Goal: Communication & Community: Connect with others

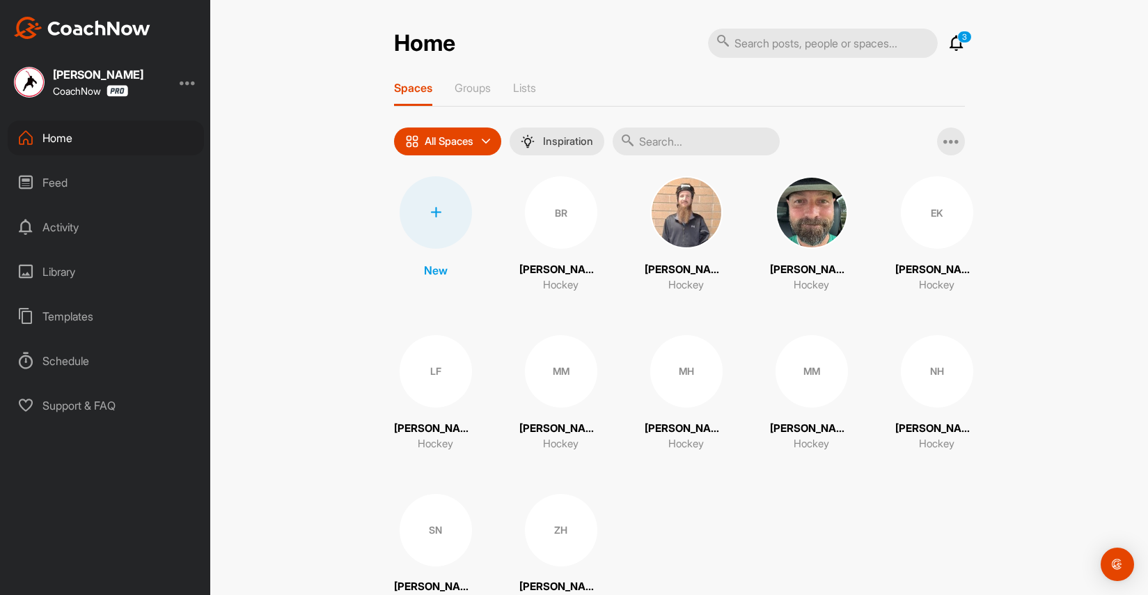
click at [962, 43] on icon at bounding box center [956, 43] width 17 height 17
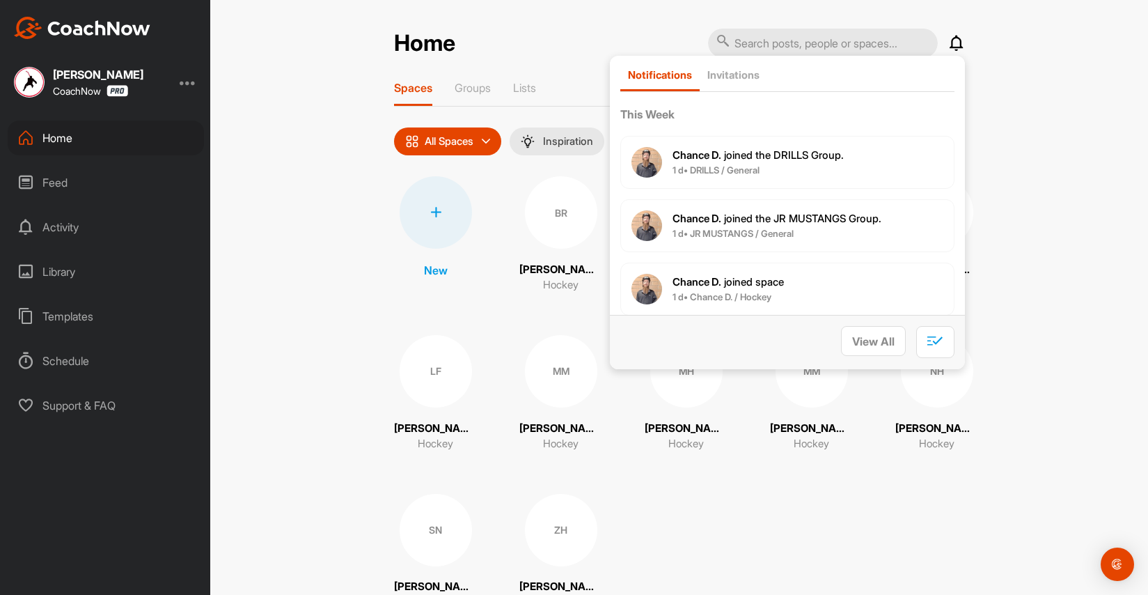
click at [1051, 106] on div "Home Notifications Invitations This Week Chance D. joined the DRILLS Group. 1 d…" at bounding box center [679, 297] width 938 height 595
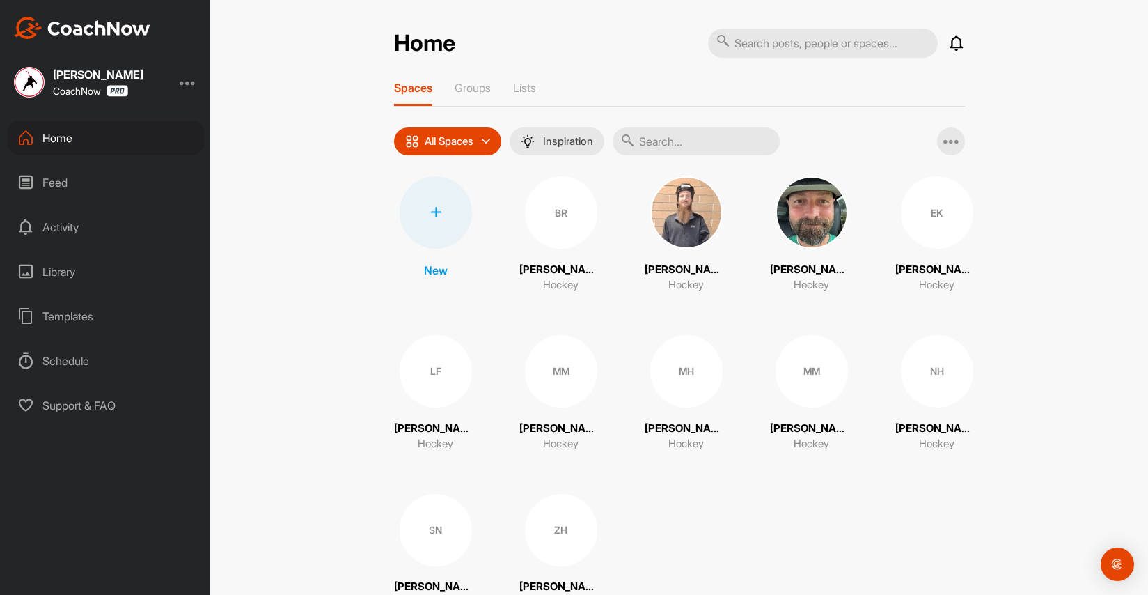
click at [427, 217] on div at bounding box center [436, 212] width 72 height 72
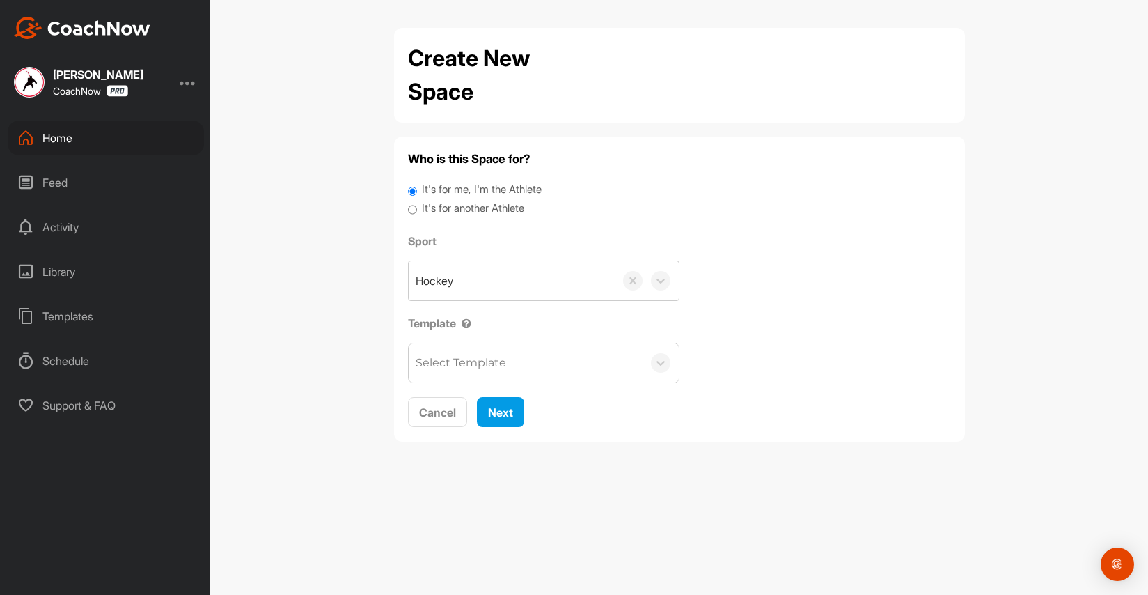
click at [412, 206] on input "It's for another Athlete" at bounding box center [412, 210] width 9 height 19
radio input "true"
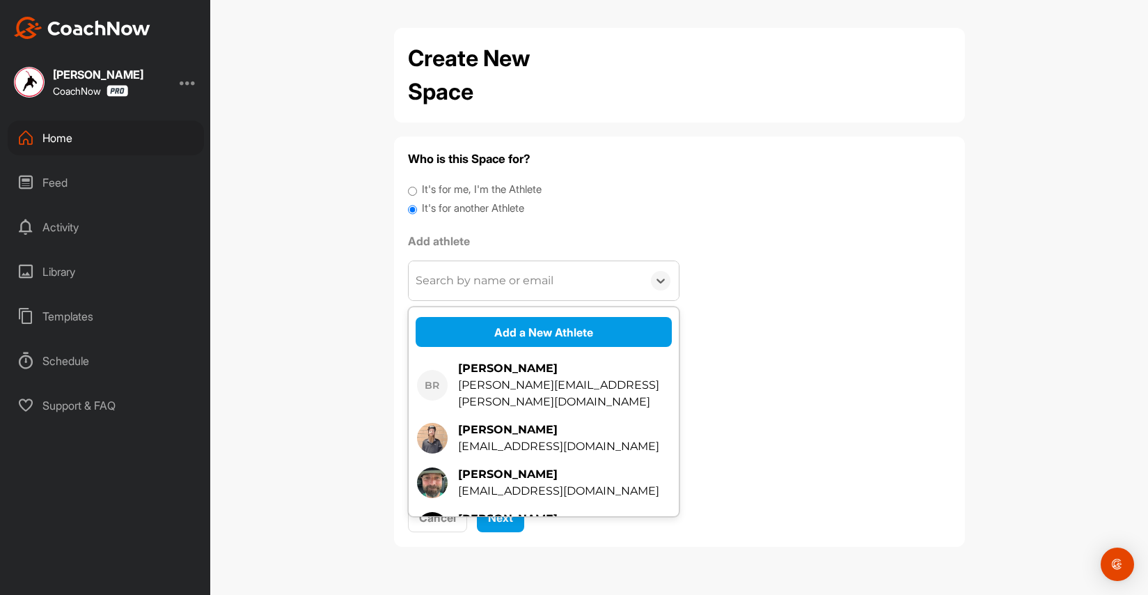
click at [503, 282] on div "Search by name or email" at bounding box center [485, 280] width 138 height 17
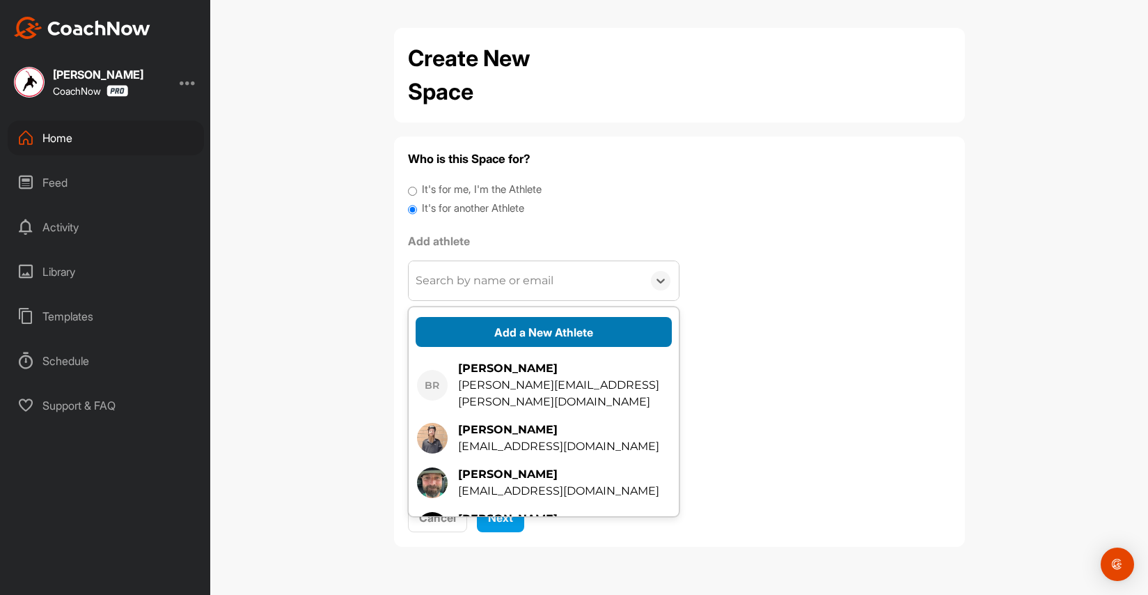
click at [525, 336] on button "Add a New Athlete" at bounding box center [544, 332] width 256 height 30
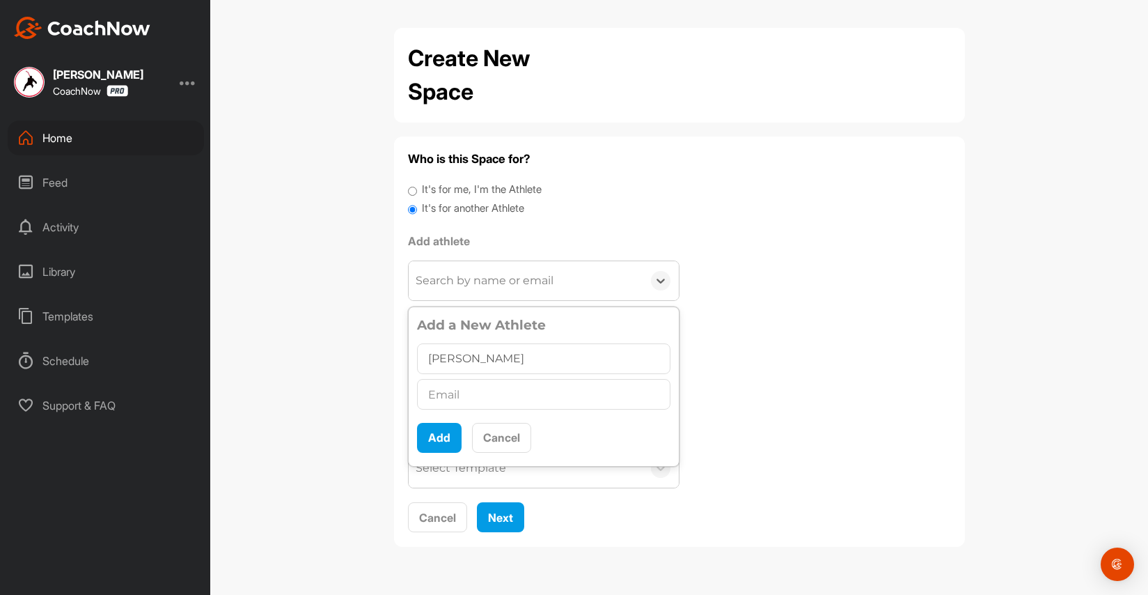
type input "[PERSON_NAME]"
paste input "[EMAIL_ADDRESS][DOMAIN_NAME]"
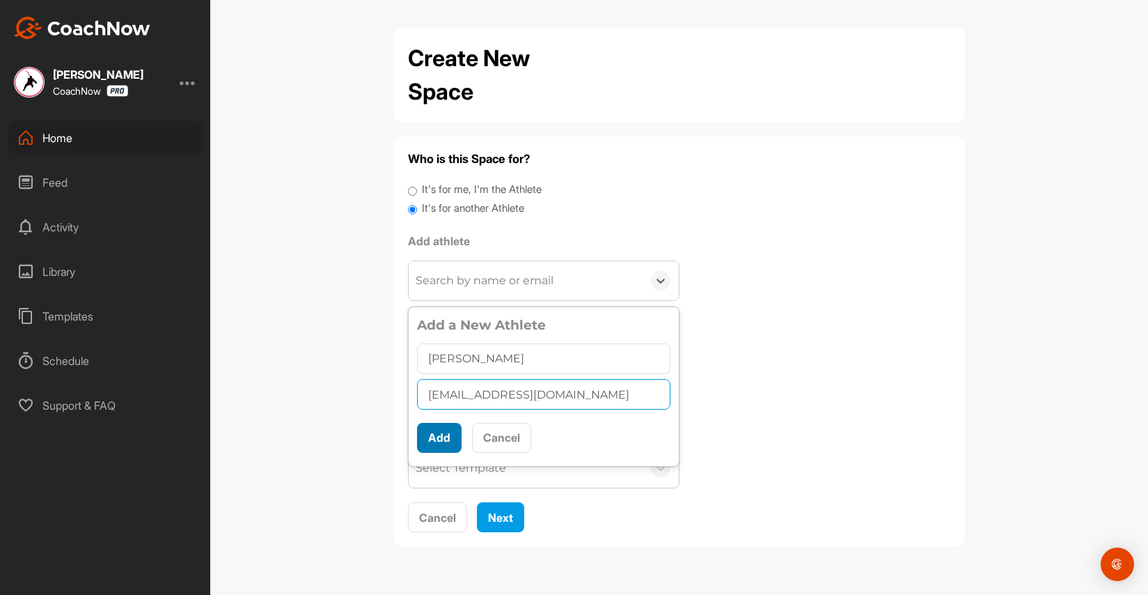
type input "[EMAIL_ADDRESS][DOMAIN_NAME]"
click at [441, 436] on button "Add" at bounding box center [439, 438] width 45 height 30
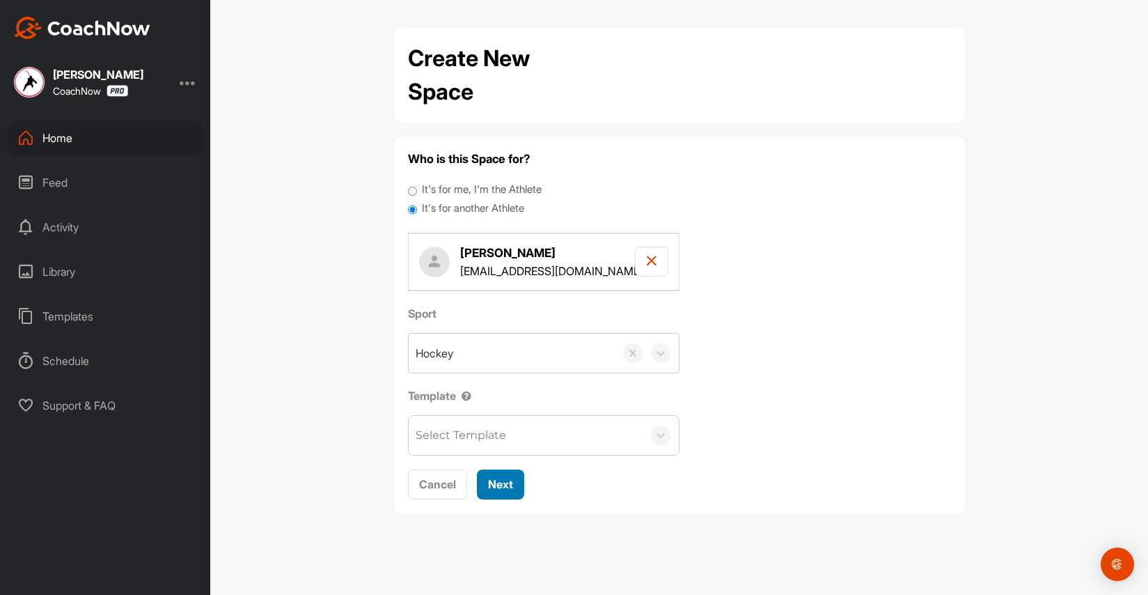
click at [506, 493] on button "Next" at bounding box center [500, 484] width 47 height 30
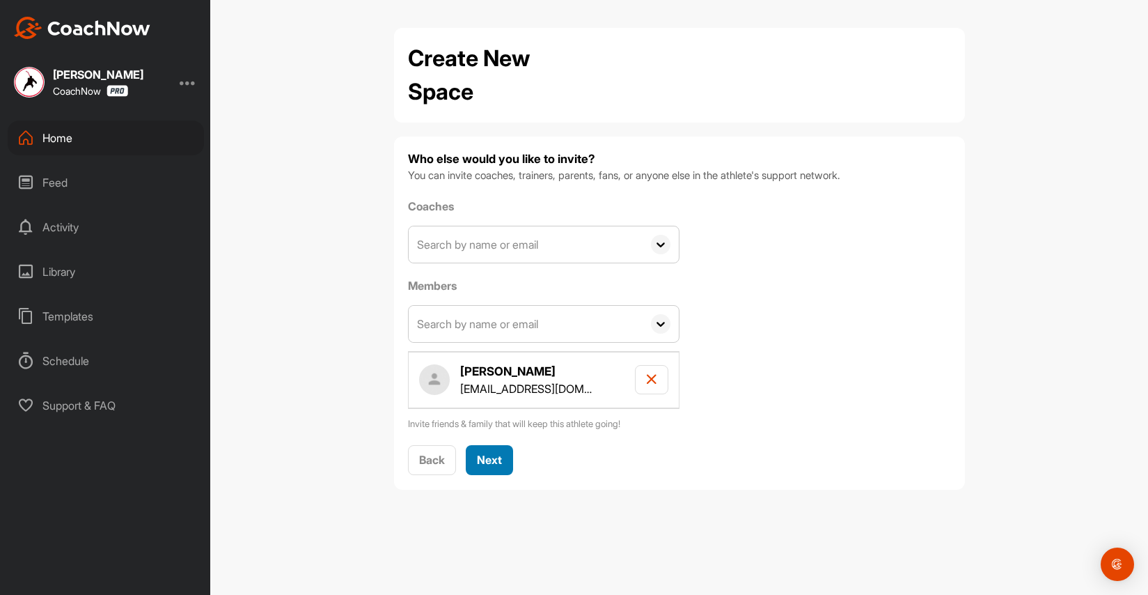
click at [502, 457] on span "Next" at bounding box center [489, 460] width 25 height 14
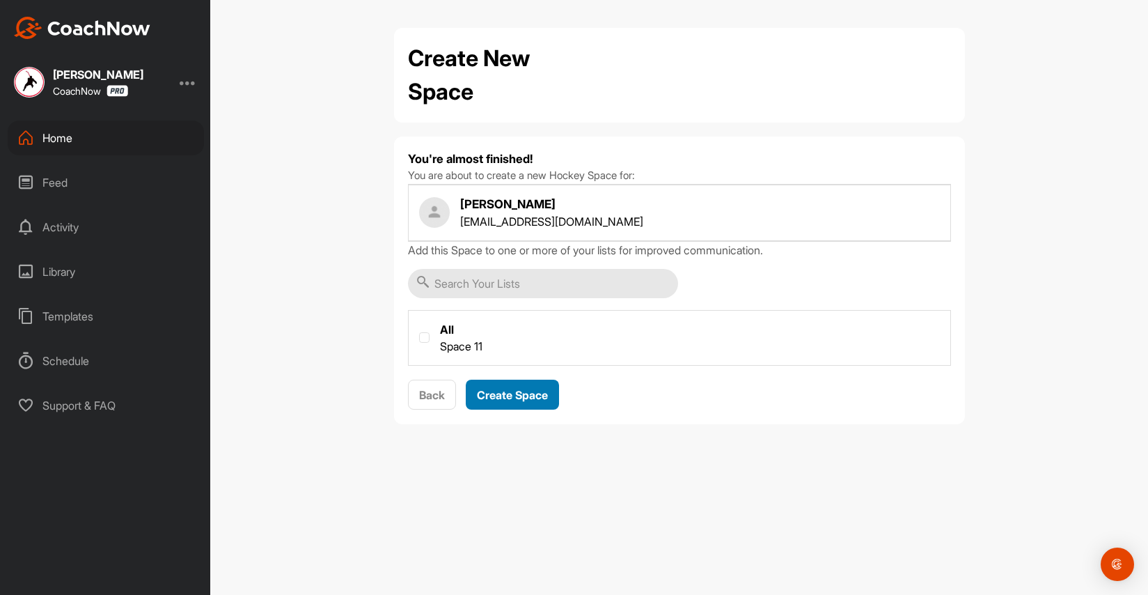
click at [512, 398] on span "Create Space" at bounding box center [512, 395] width 71 height 14
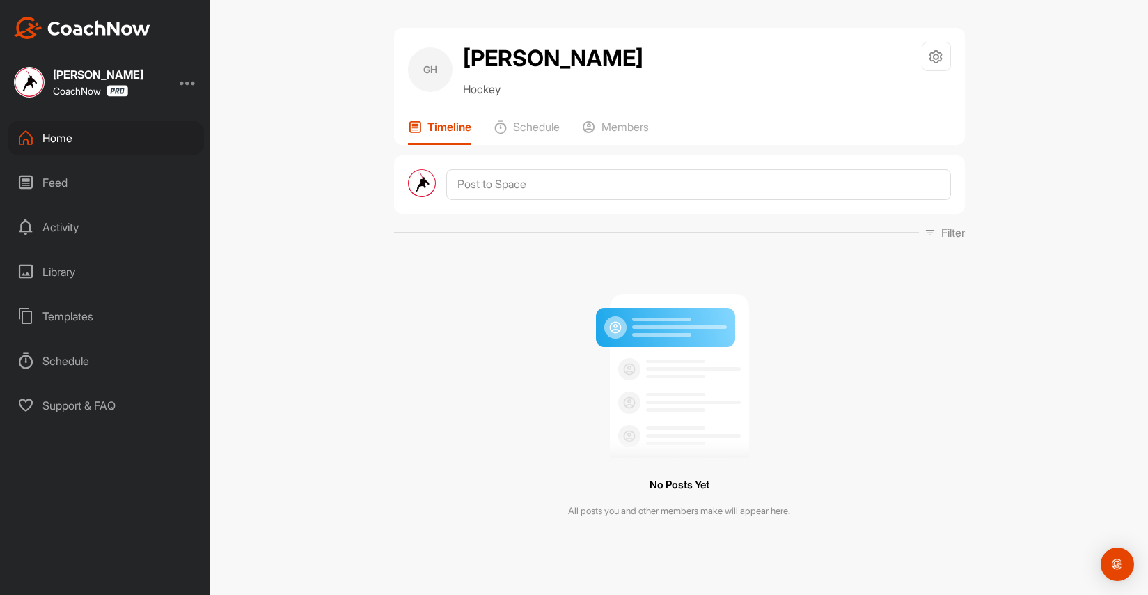
click at [58, 139] on div "Home" at bounding box center [106, 137] width 196 height 35
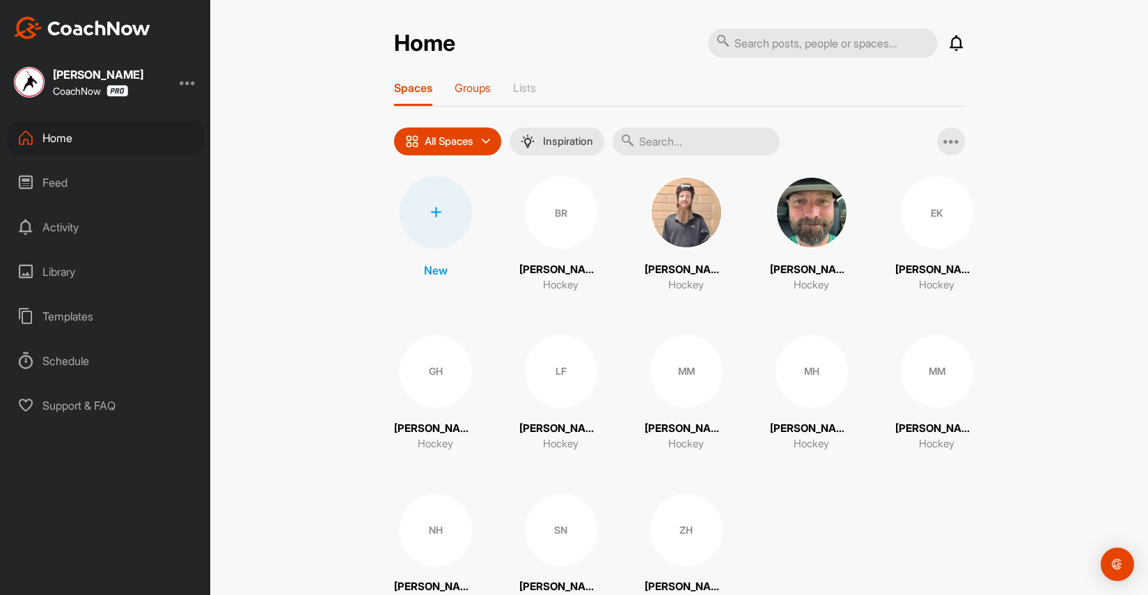
click at [480, 84] on p "Groups" at bounding box center [473, 88] width 36 height 14
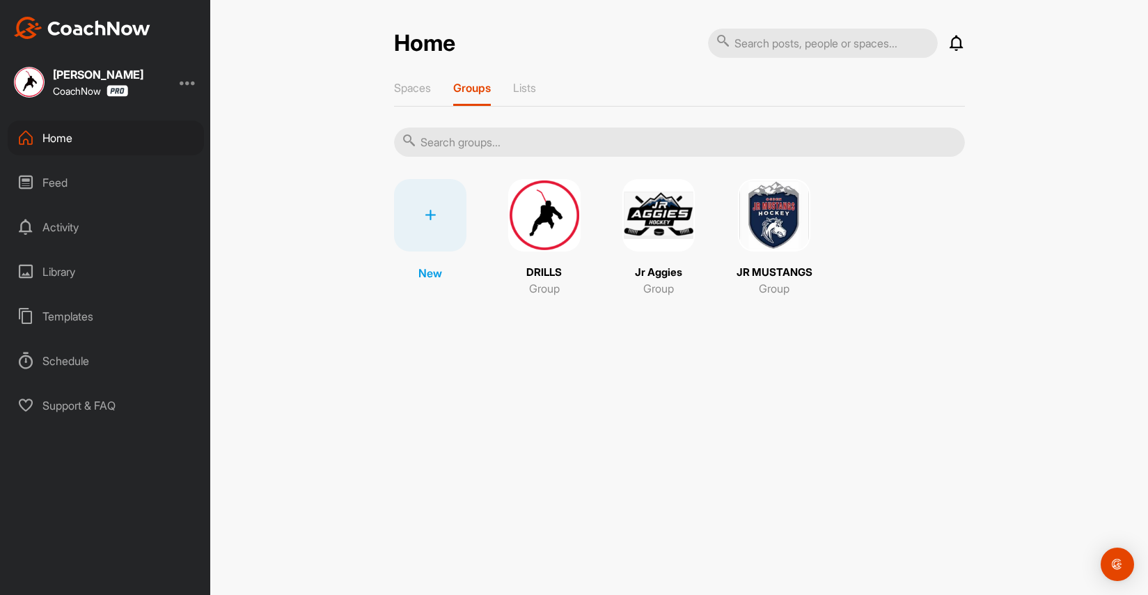
click at [554, 214] on img at bounding box center [544, 215] width 72 height 72
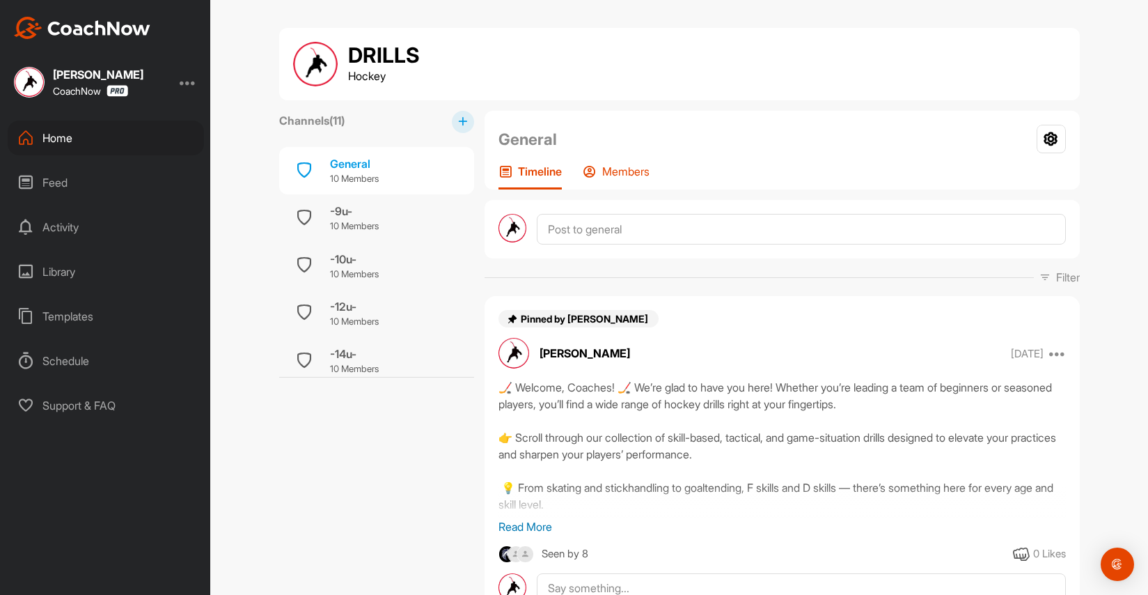
click at [615, 171] on p "Members" at bounding box center [625, 171] width 47 height 14
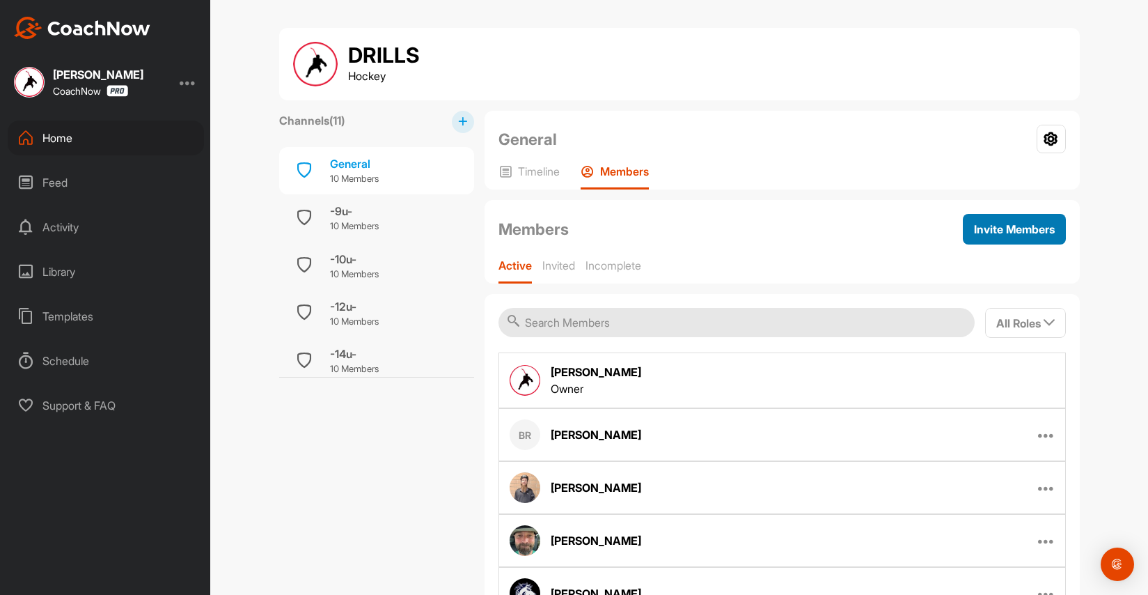
click at [996, 240] on button "Invite Members" at bounding box center [1014, 229] width 103 height 31
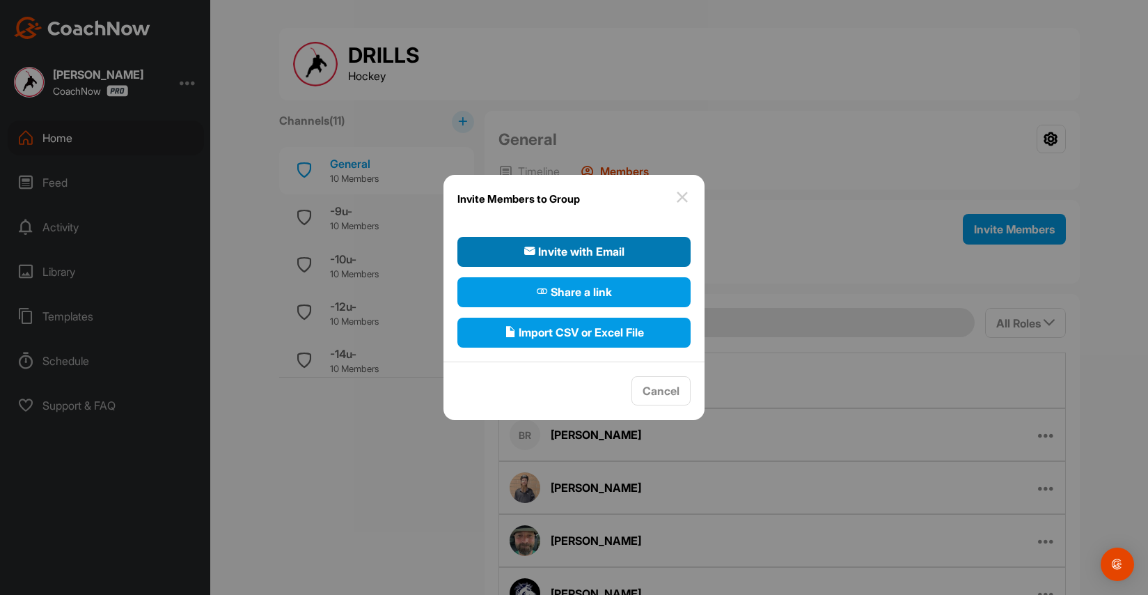
click at [584, 257] on span "Invite with Email" at bounding box center [574, 251] width 100 height 17
select select"] "player"
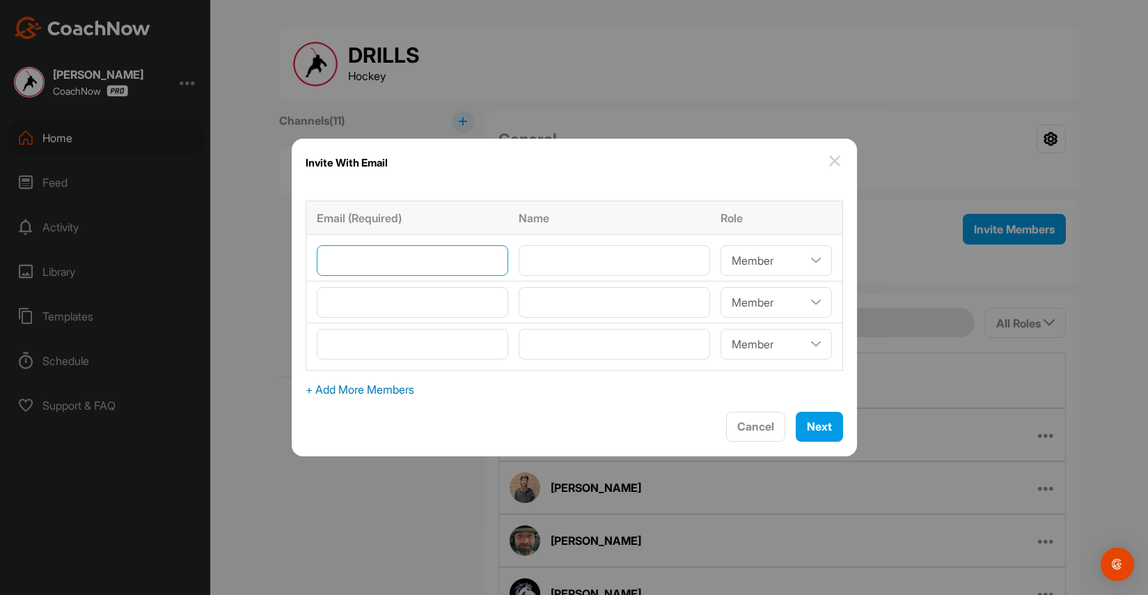
paste input"] "[EMAIL_ADDRESS][DOMAIN_NAME]"
type input"] "[EMAIL_ADDRESS][DOMAIN_NAME]"
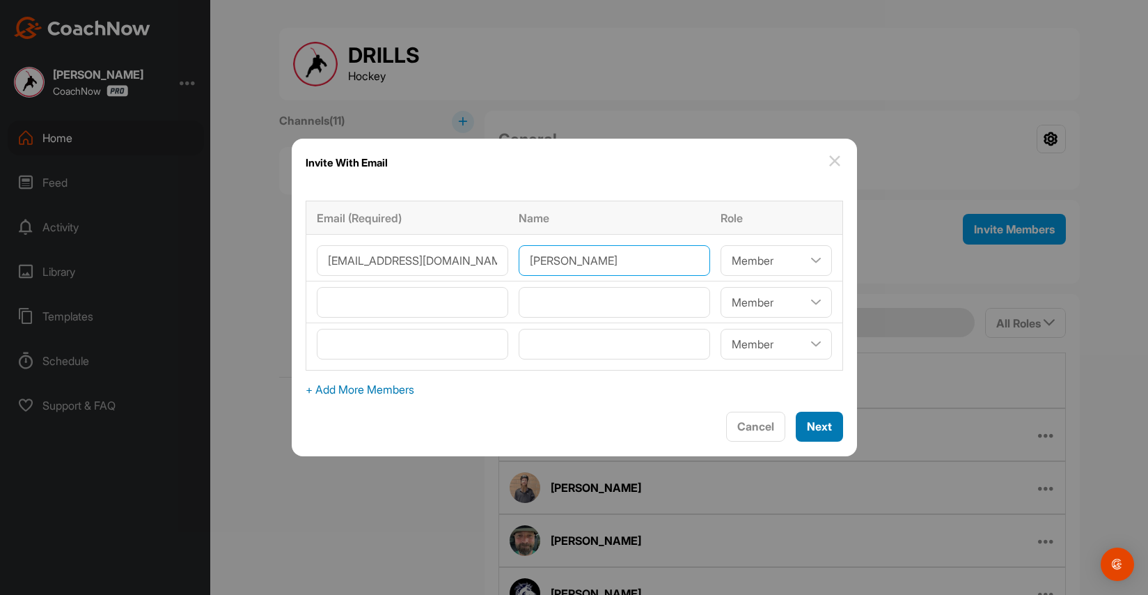
type input"] "[PERSON_NAME]"
click at [836, 427] on button "Next" at bounding box center [819, 427] width 47 height 30
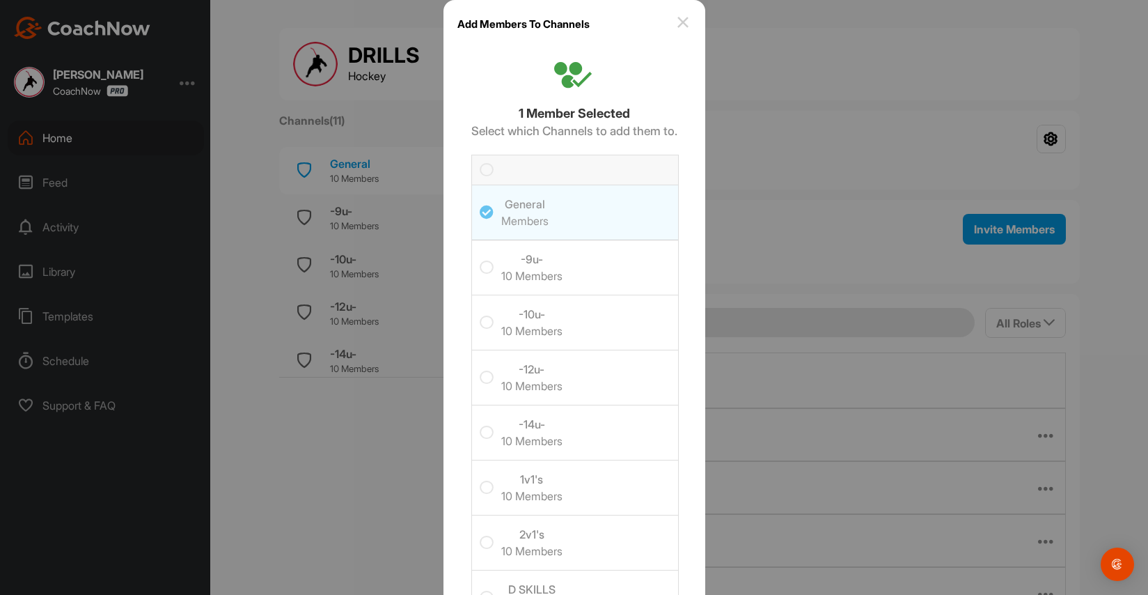
click at [482, 170] on icon at bounding box center [487, 170] width 14 height 14
click at [480, 163] on input "checkbox" at bounding box center [480, 163] width 0 height 0
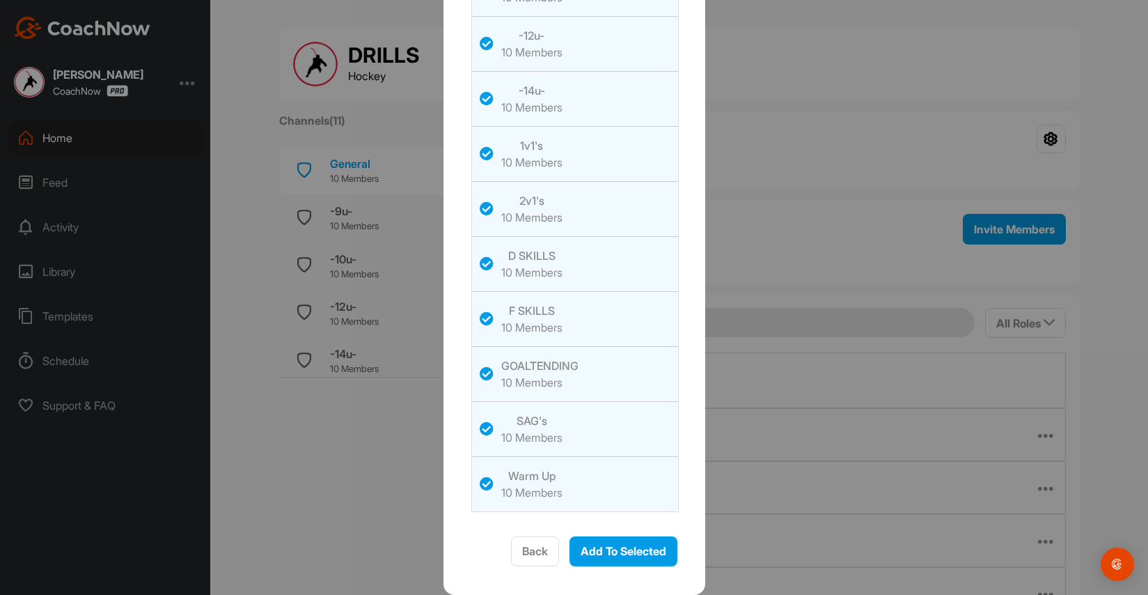
scroll to position [333, 0]
click at [610, 551] on span "Add To Selected" at bounding box center [624, 552] width 86 height 14
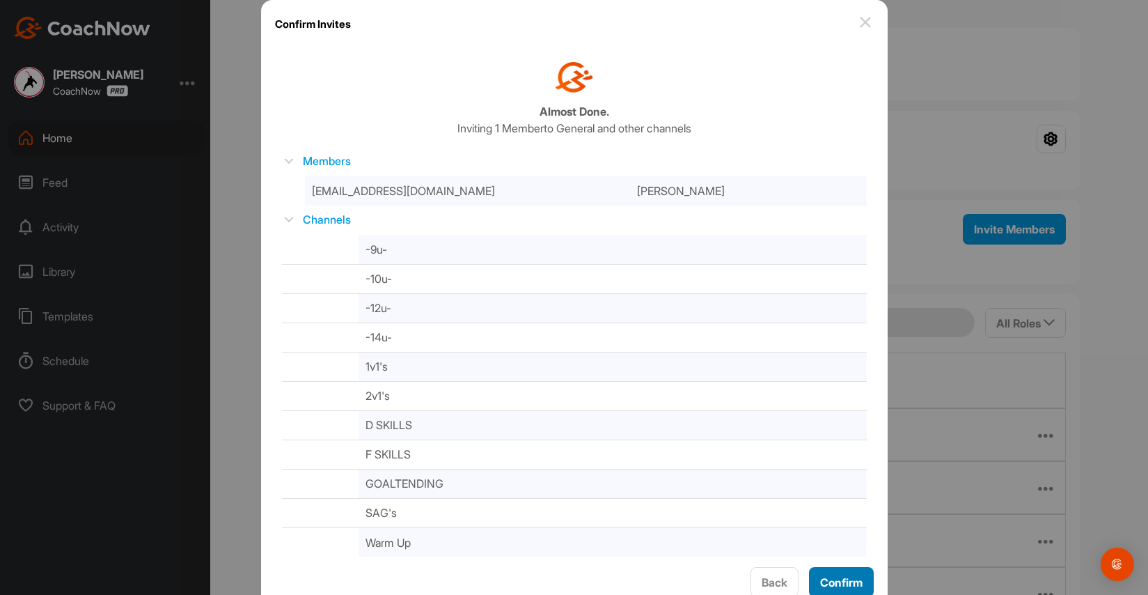
click at [840, 577] on span "Confirm" at bounding box center [841, 582] width 42 height 14
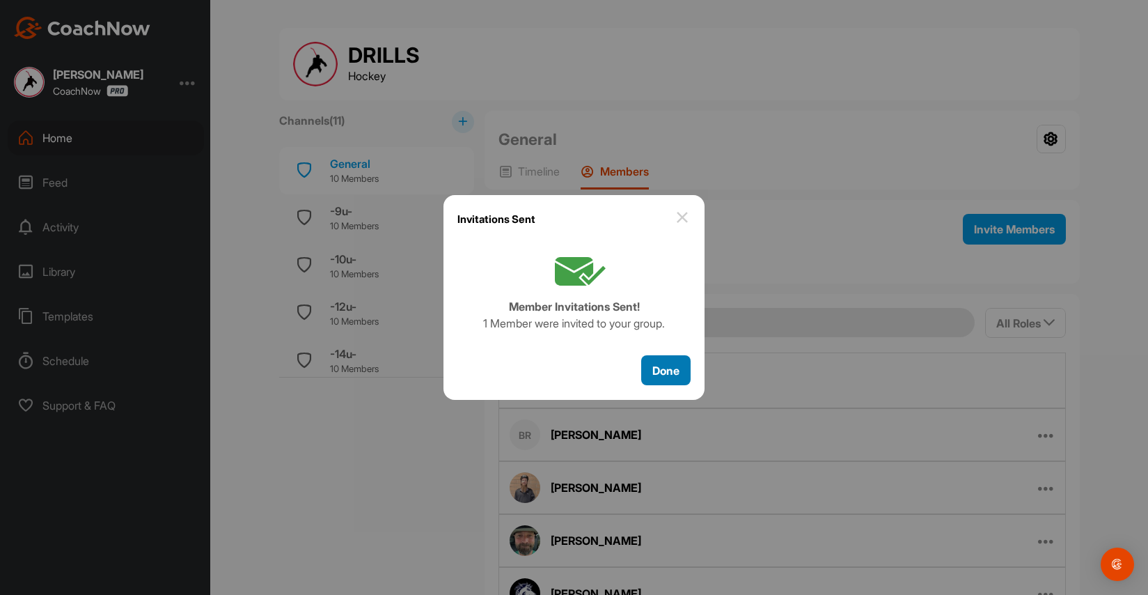
click at [666, 372] on span "Done" at bounding box center [665, 370] width 27 height 14
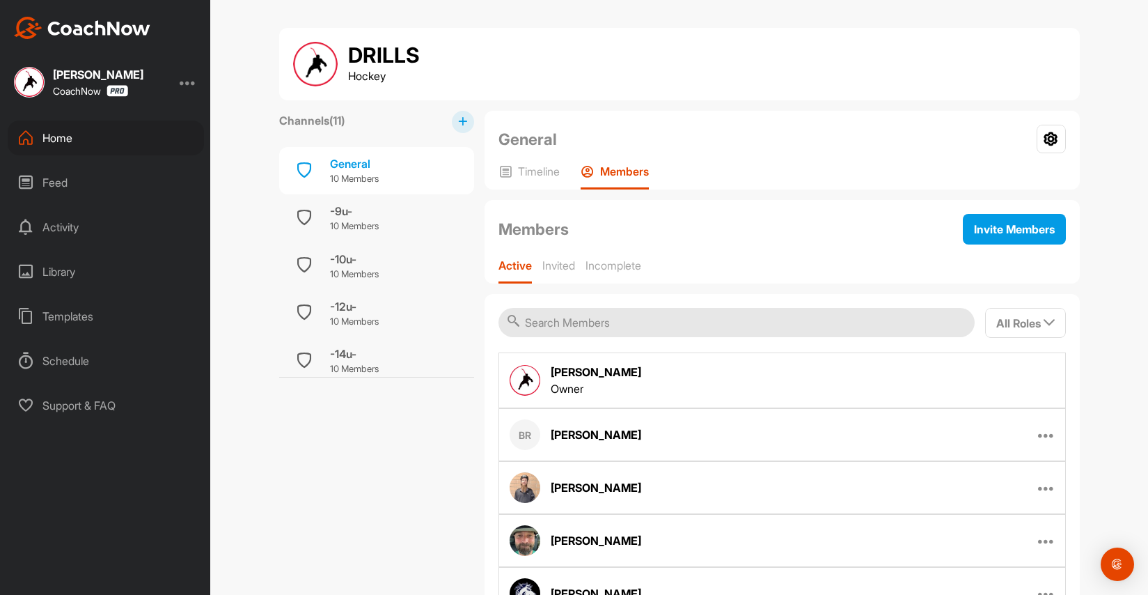
click at [71, 133] on div "Home" at bounding box center [106, 137] width 196 height 35
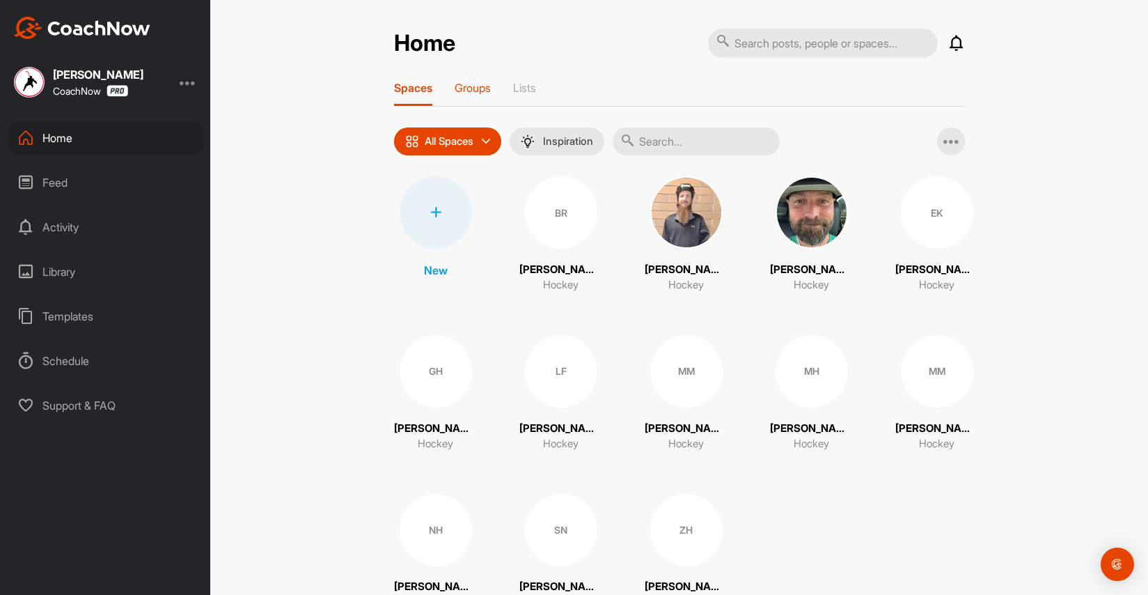
click at [483, 84] on p "Groups" at bounding box center [473, 88] width 36 height 14
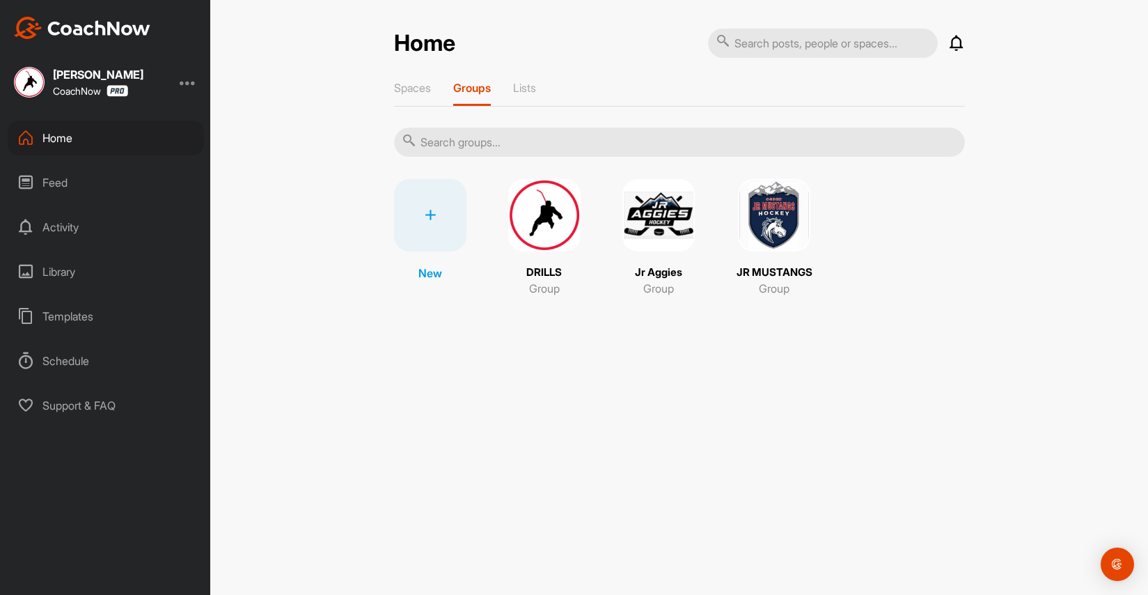
click at [773, 230] on img at bounding box center [774, 215] width 72 height 72
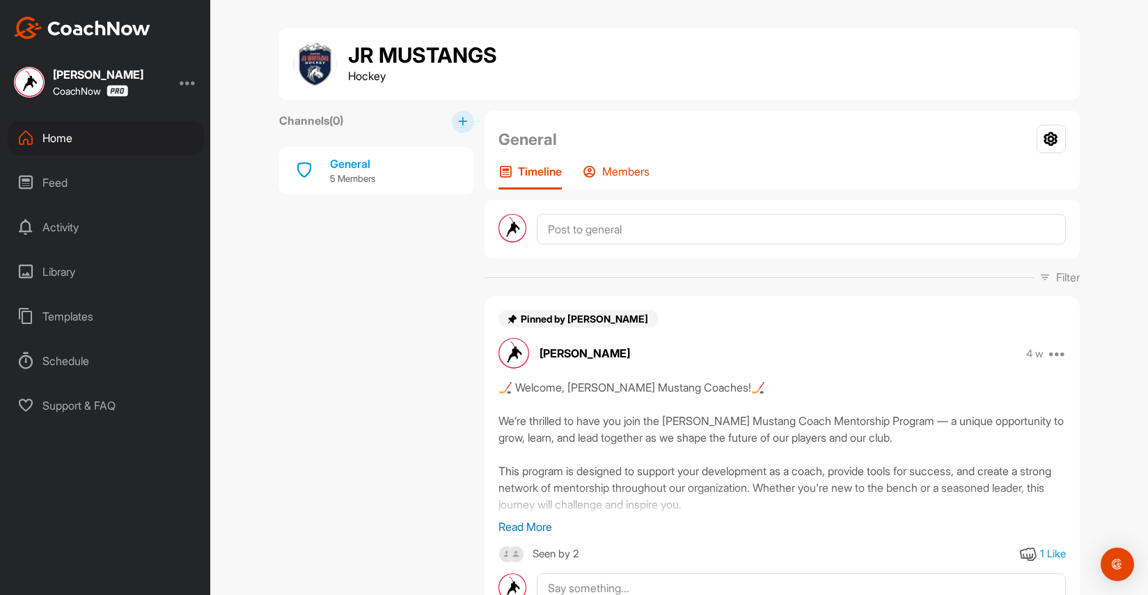
click at [630, 175] on p "Members" at bounding box center [625, 171] width 47 height 14
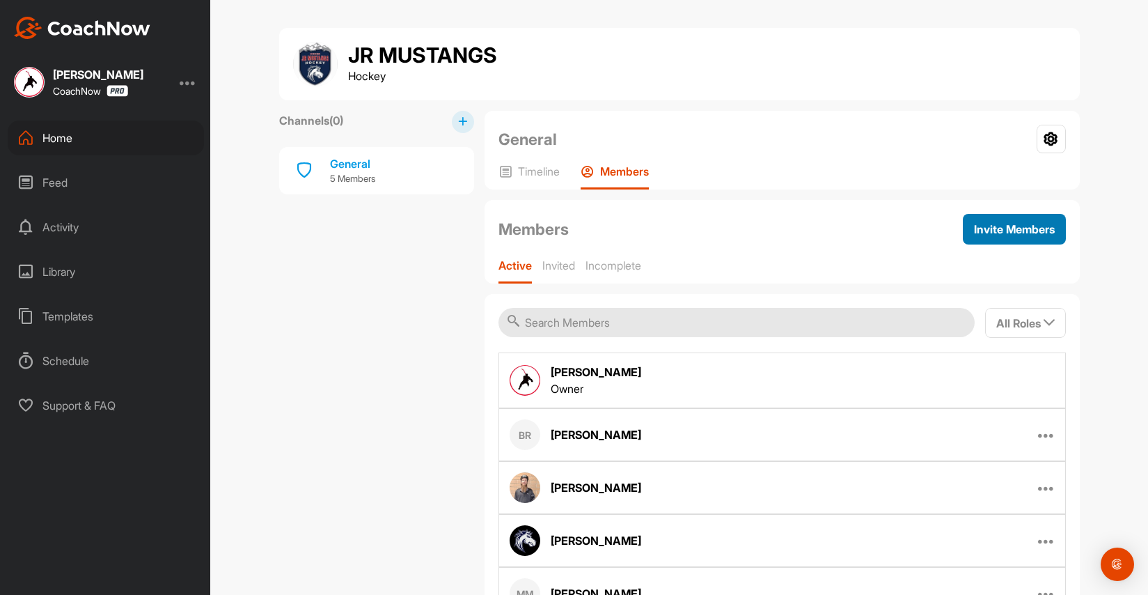
click at [1031, 231] on span "Invite Members" at bounding box center [1014, 229] width 81 height 14
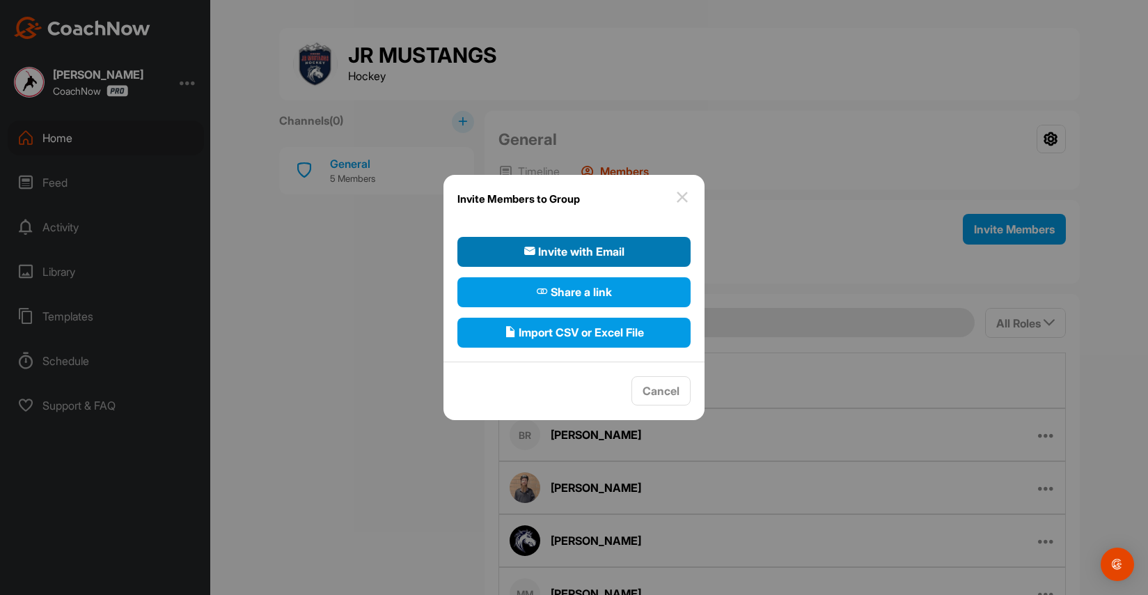
click at [625, 248] on button "Invite with Email" at bounding box center [573, 252] width 233 height 30
select select"] "player"
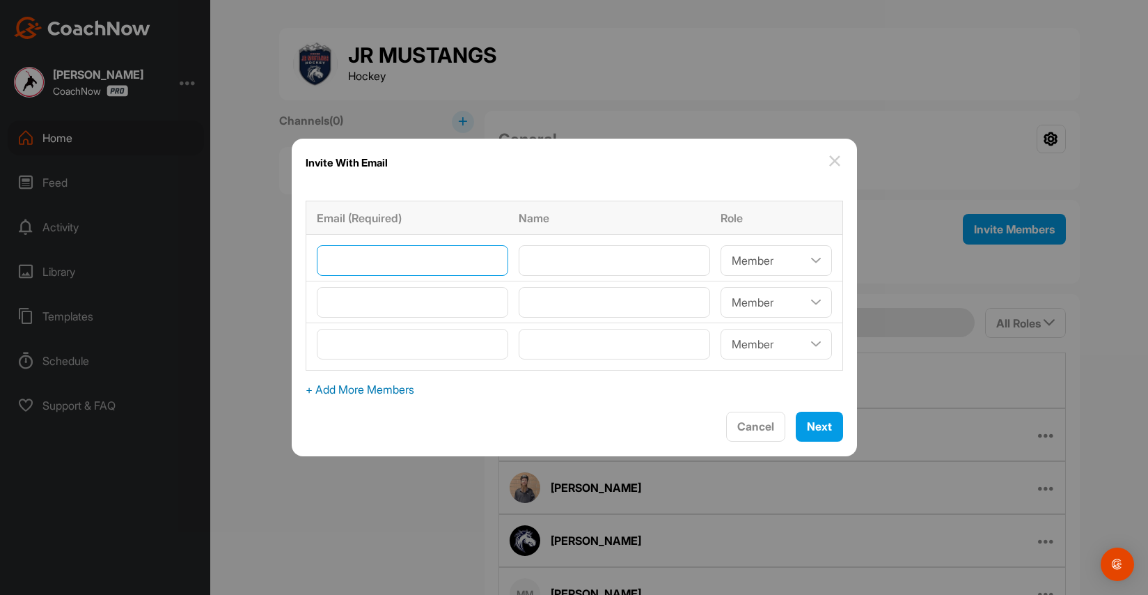
paste input"] "[EMAIL_ADDRESS][DOMAIN_NAME]"
type input"] "[EMAIL_ADDRESS][DOMAIN_NAME]"
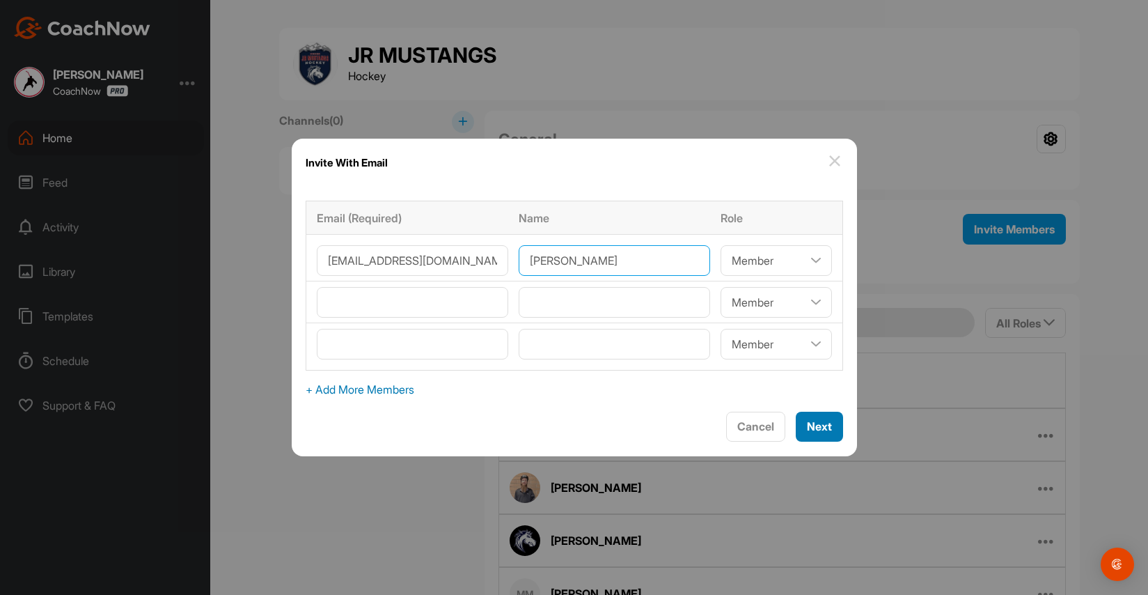
type input"] "[PERSON_NAME]"
click at [828, 420] on span "Next" at bounding box center [819, 426] width 25 height 14
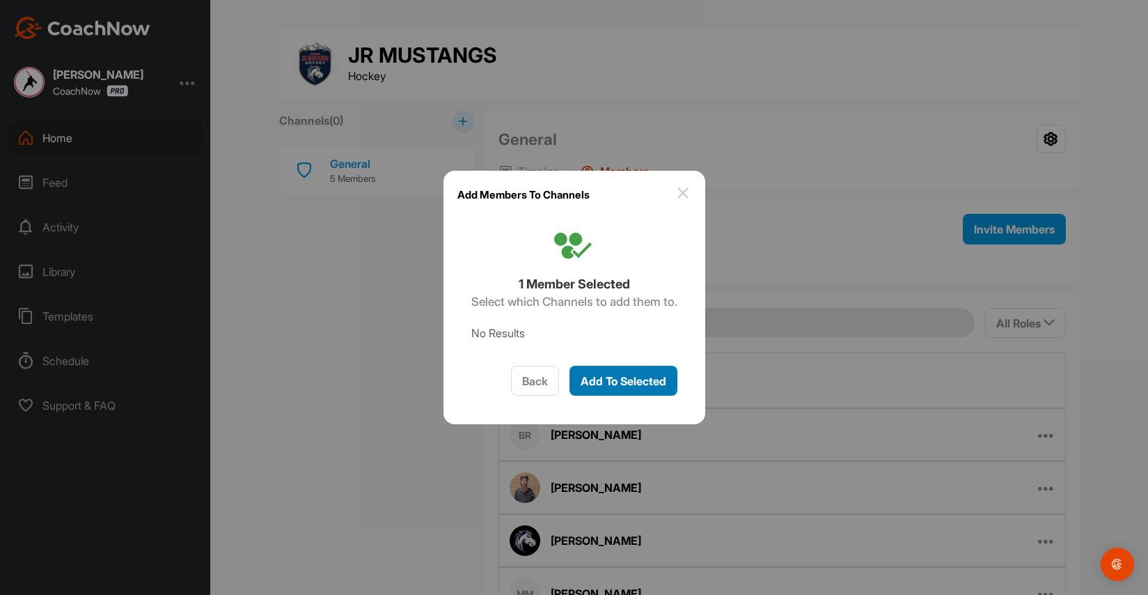
click at [646, 378] on span "Add To Selected" at bounding box center [624, 381] width 86 height 14
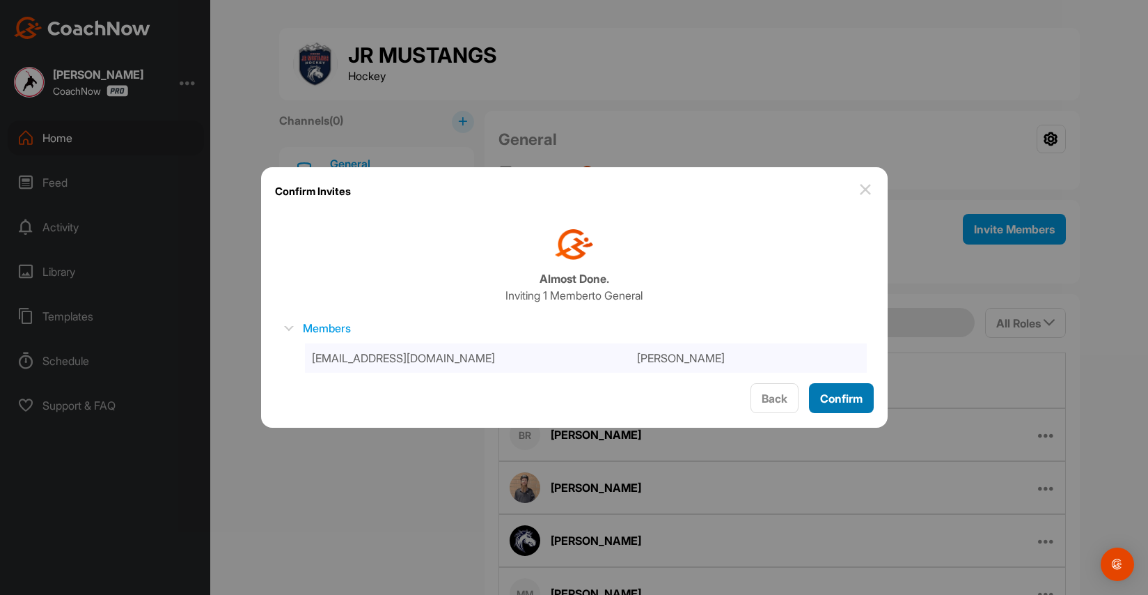
click at [850, 393] on span "Confirm" at bounding box center [841, 398] width 42 height 14
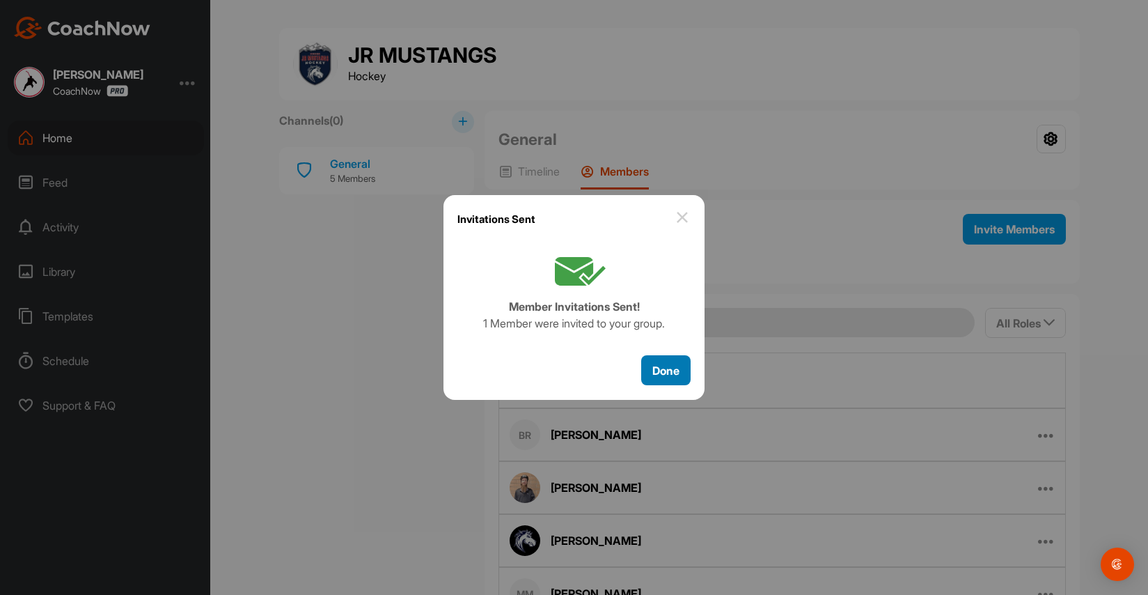
click at [667, 370] on span "Done" at bounding box center [665, 370] width 27 height 14
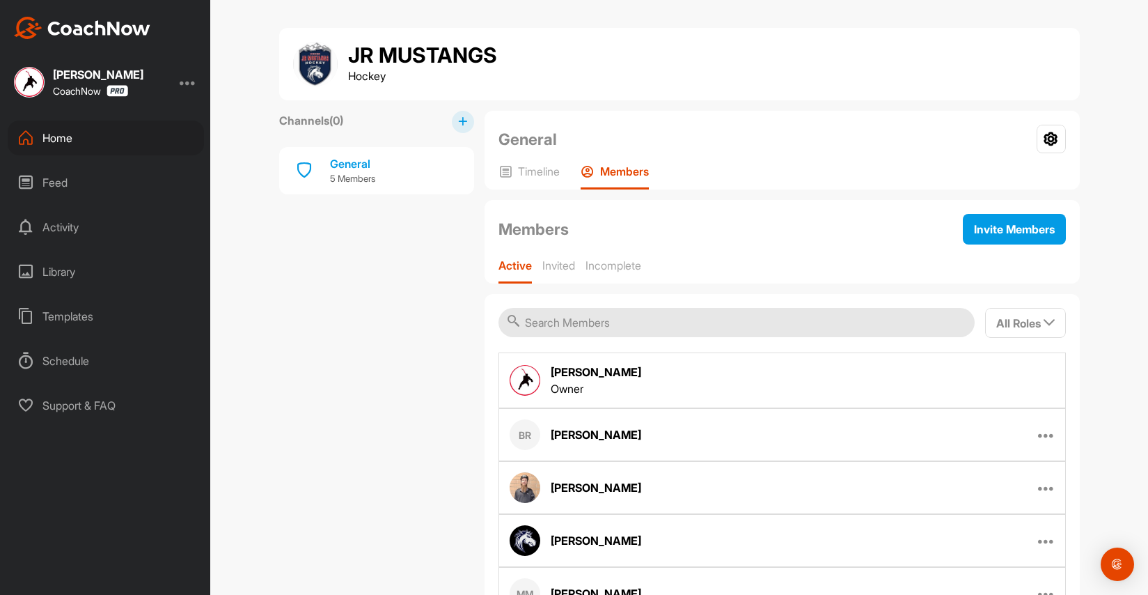
click at [58, 141] on div "Home" at bounding box center [106, 137] width 196 height 35
